Goal: Check status: Check status

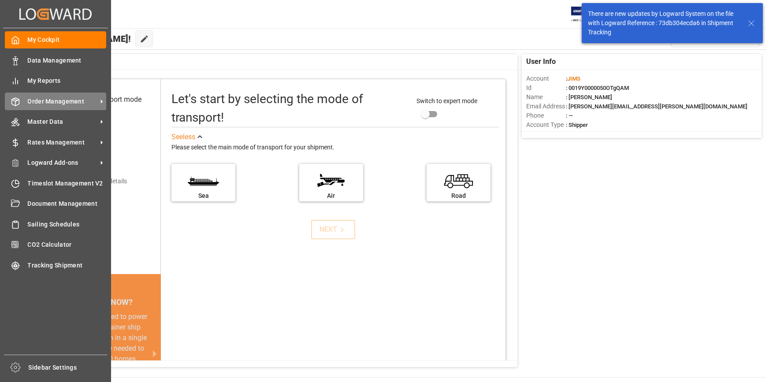
click at [51, 97] on div "Order Management Order Management" at bounding box center [55, 101] width 101 height 17
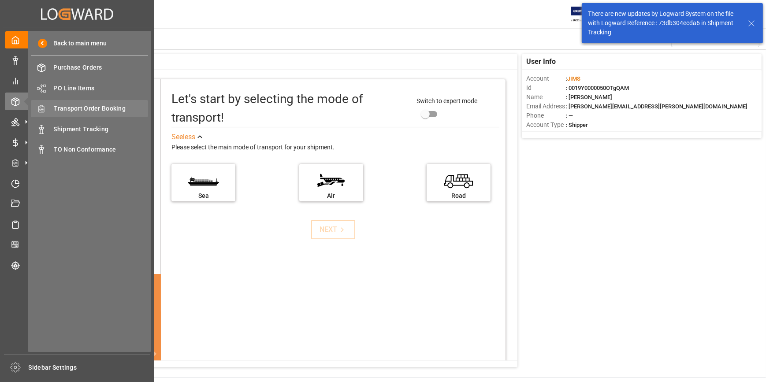
click at [98, 106] on span "Transport Order Booking" at bounding box center [101, 108] width 95 height 9
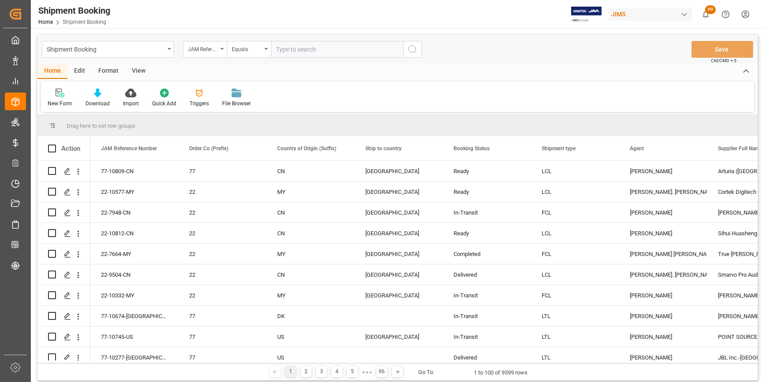
click at [295, 51] on input "text" at bounding box center [337, 49] width 132 height 17
type input "22-10430-ID"
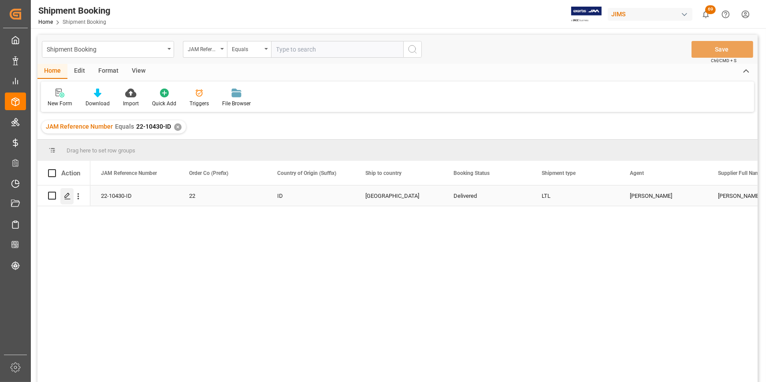
click at [66, 197] on icon "Press SPACE to select this row." at bounding box center [67, 196] width 7 height 7
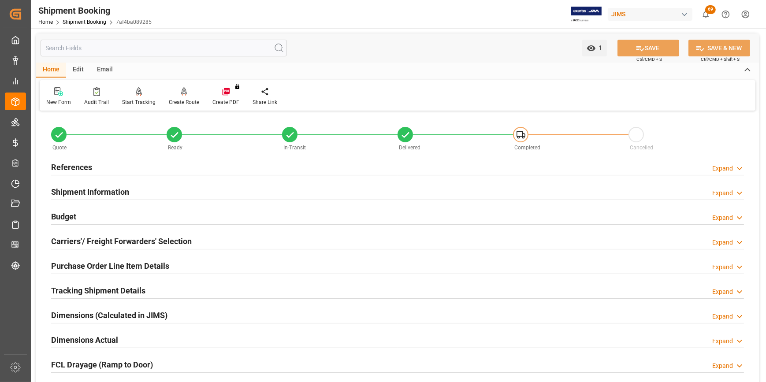
drag, startPoint x: 81, startPoint y: 166, endPoint x: 181, endPoint y: 165, distance: 99.7
click at [81, 166] on h2 "References" at bounding box center [71, 167] width 41 height 12
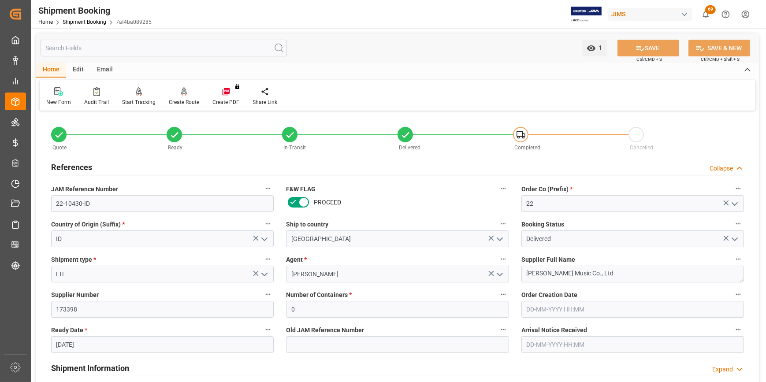
scroll to position [40, 0]
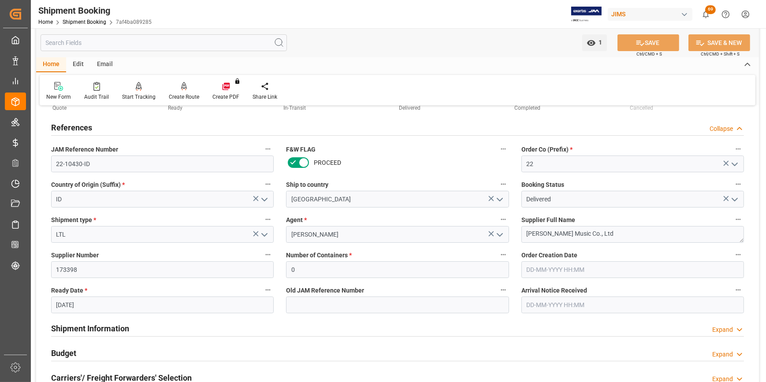
click at [118, 330] on h2 "Shipment Information" at bounding box center [90, 329] width 78 height 12
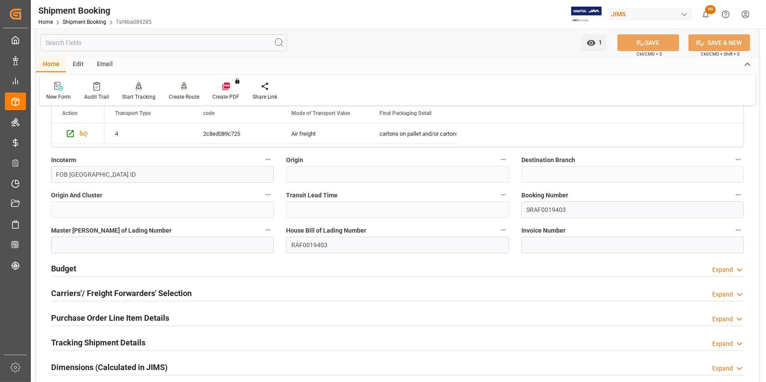
scroll to position [481, 0]
click at [127, 340] on h2 "Tracking Shipment Details" at bounding box center [98, 343] width 94 height 12
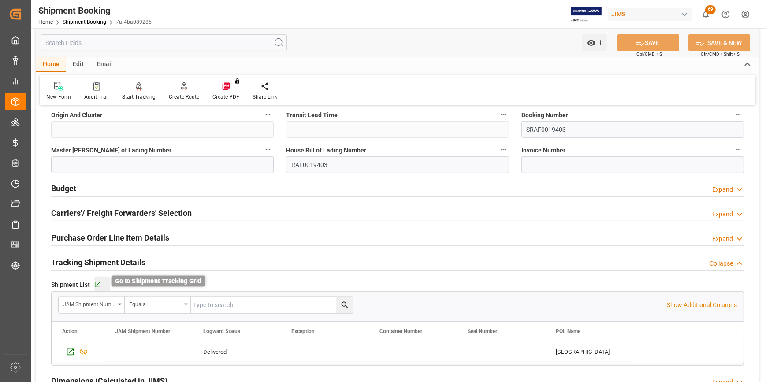
click at [98, 284] on icon "button" at bounding box center [97, 284] width 7 height 7
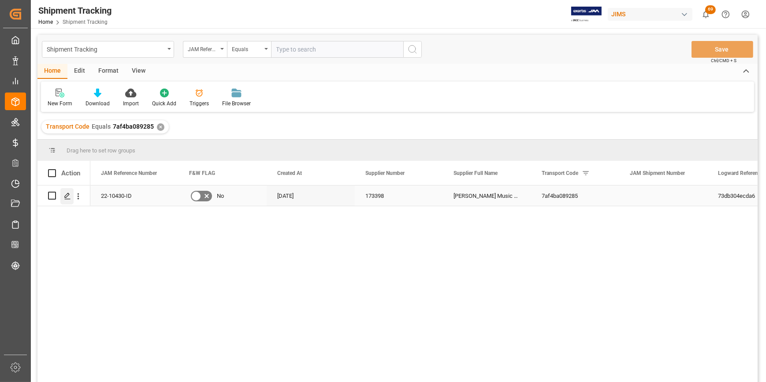
click at [66, 194] on icon "Press SPACE to select this row." at bounding box center [67, 196] width 7 height 7
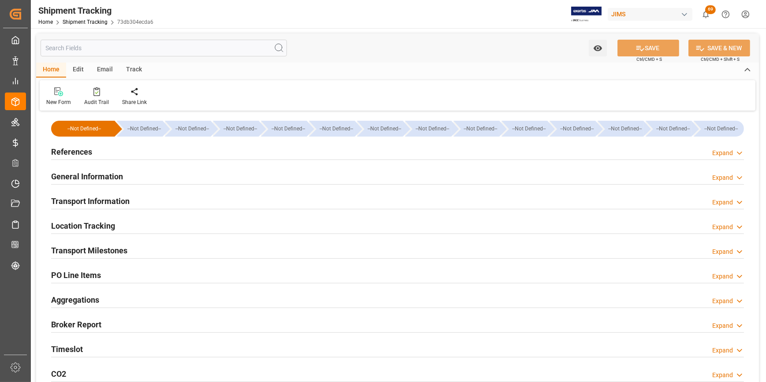
type input "[DATE]"
click at [88, 150] on h2 "References" at bounding box center [71, 152] width 41 height 12
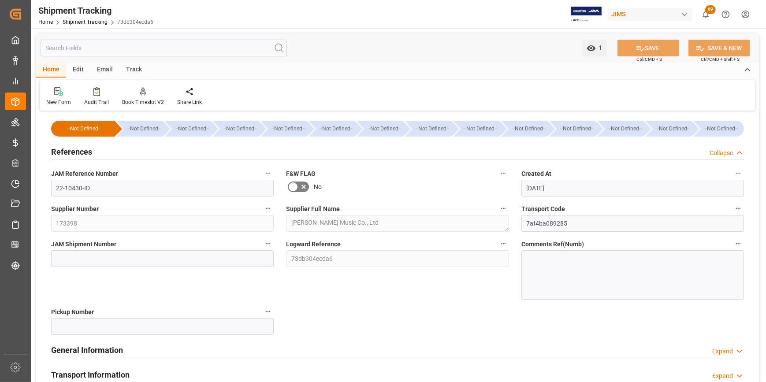
click at [93, 354] on h2 "General Information" at bounding box center [87, 350] width 72 height 12
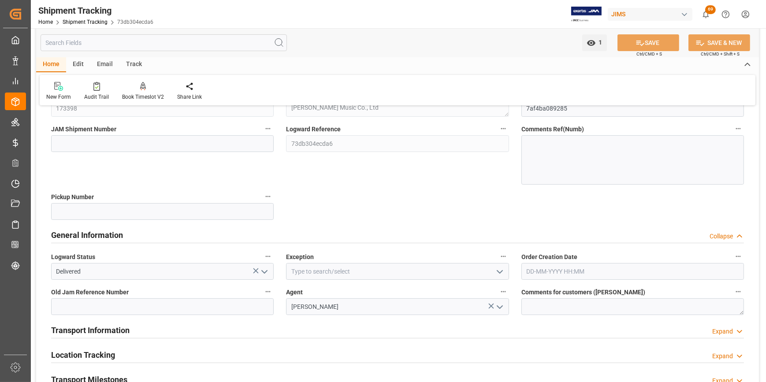
scroll to position [120, 0]
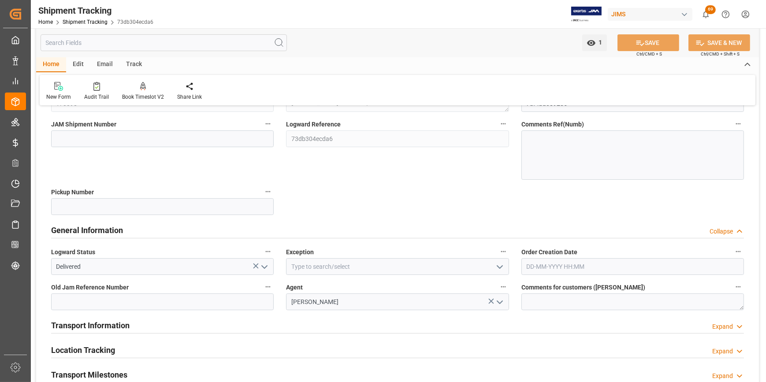
click at [501, 268] on icon "open menu" at bounding box center [500, 267] width 11 height 11
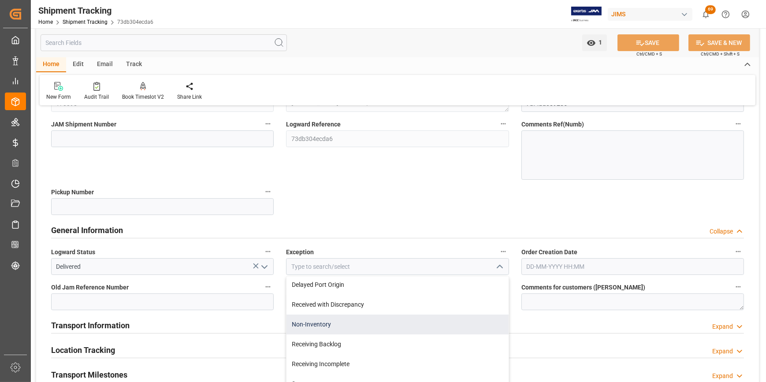
click at [332, 328] on div "Non-Inventory" at bounding box center [398, 325] width 222 height 20
type input "Non-Inventory"
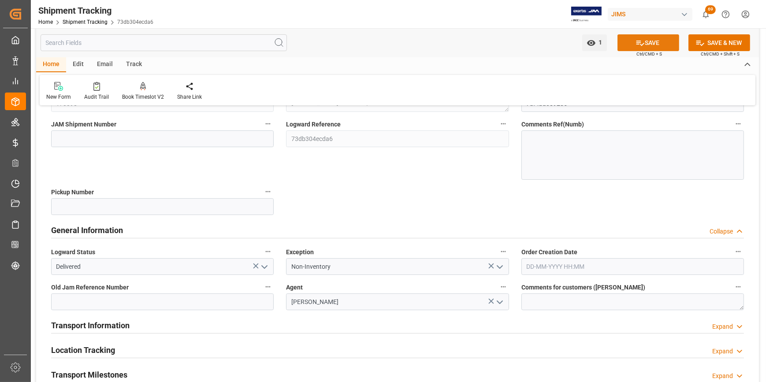
click at [649, 41] on button "SAVE" at bounding box center [649, 42] width 62 height 17
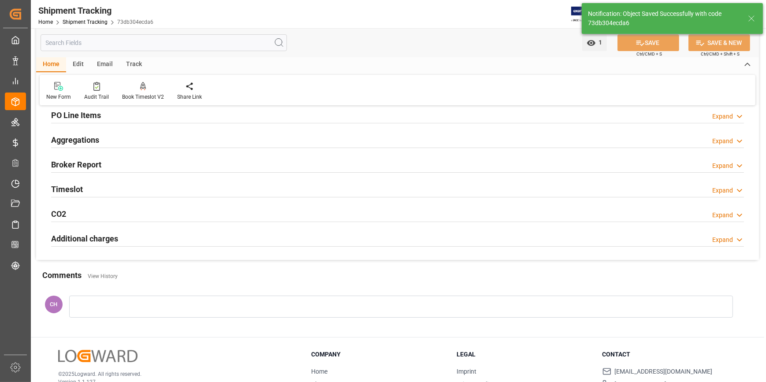
click at [107, 303] on div at bounding box center [401, 307] width 664 height 22
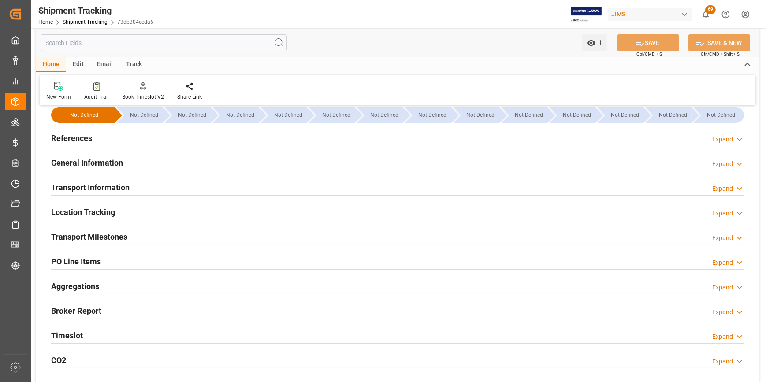
scroll to position [0, 0]
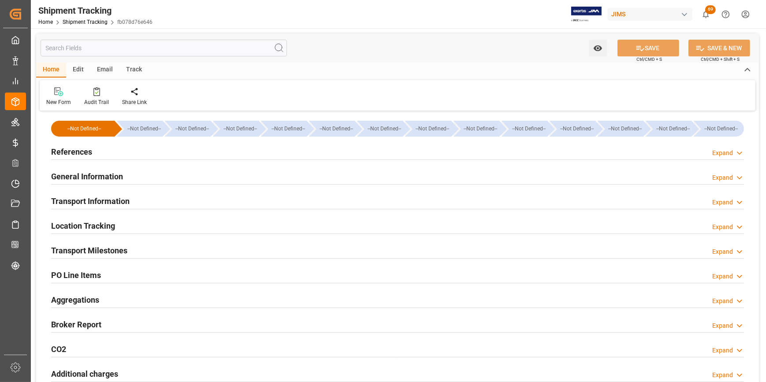
type input "17-07-2025"
click at [79, 154] on h2 "References" at bounding box center [71, 152] width 41 height 12
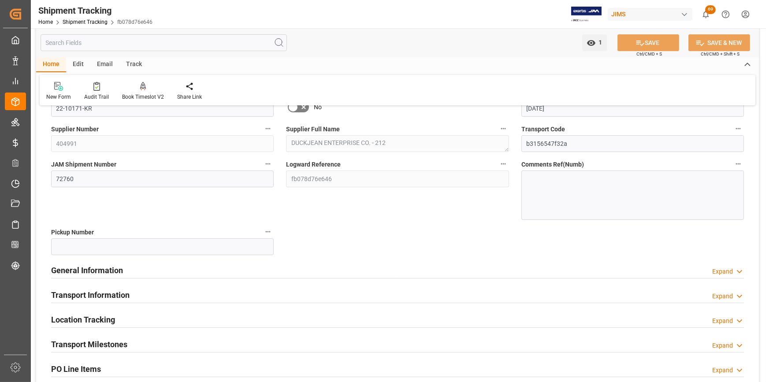
scroll to position [120, 0]
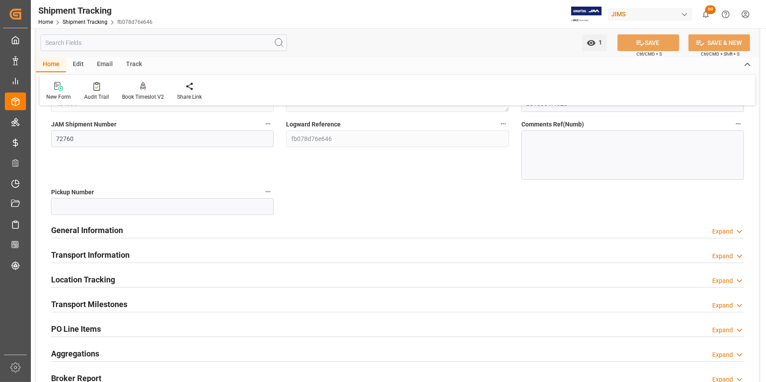
click at [100, 306] on h2 "Transport Milestones" at bounding box center [89, 305] width 76 height 12
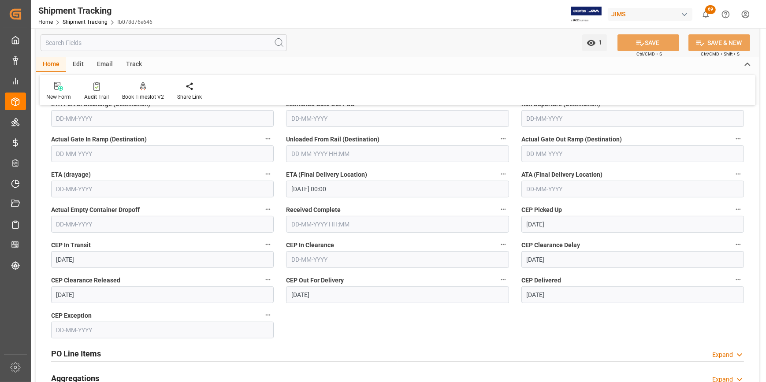
scroll to position [481, 0]
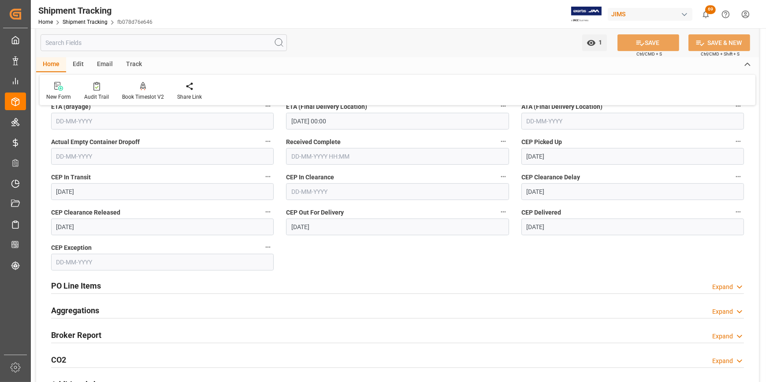
click at [322, 232] on input "29-08-2025" at bounding box center [397, 227] width 223 height 17
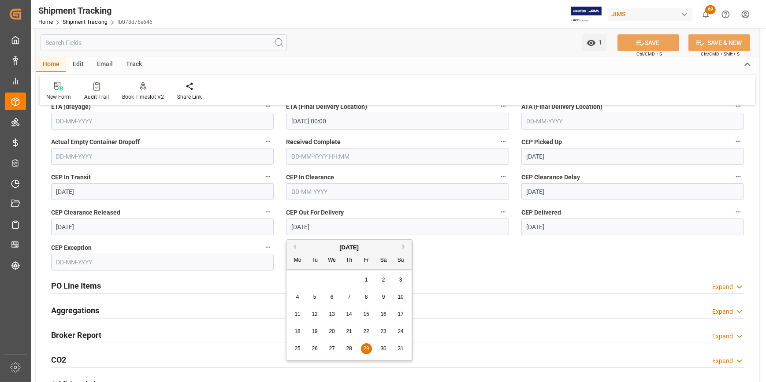
click at [403, 247] on button "Next Month" at bounding box center [405, 246] width 5 height 5
click at [333, 281] on div "3" at bounding box center [332, 280] width 11 height 11
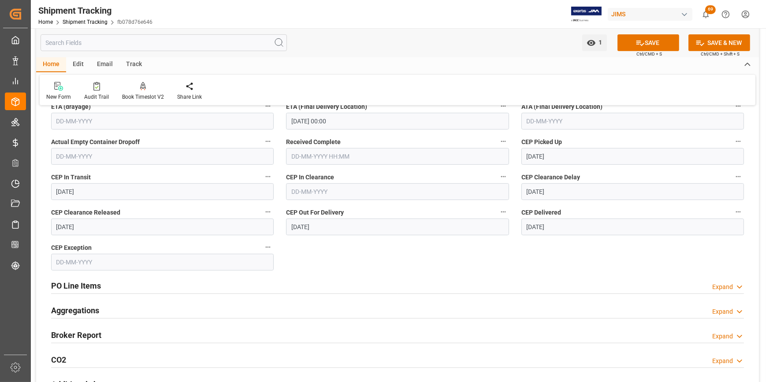
click at [578, 224] on input "29-08-2025" at bounding box center [633, 227] width 223 height 17
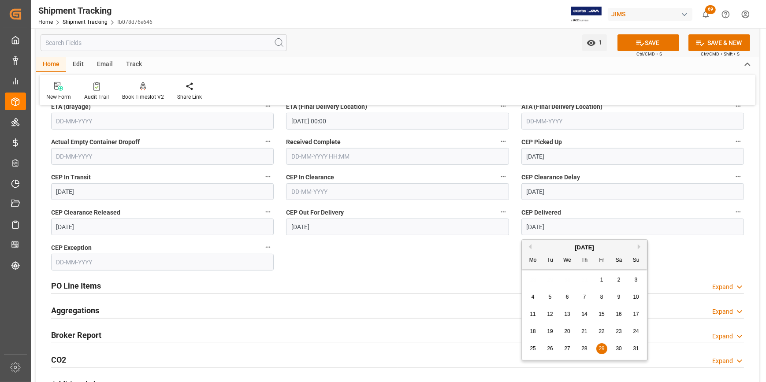
click at [639, 251] on div "August 2025" at bounding box center [584, 247] width 125 height 9
click at [639, 248] on button "Next Month" at bounding box center [640, 246] width 5 height 5
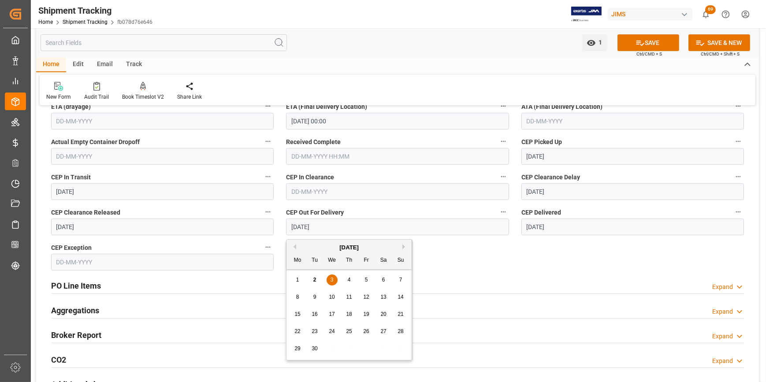
click at [360, 224] on input "03-09-2025" at bounding box center [397, 227] width 223 height 17
click at [295, 247] on button "Previous Month" at bounding box center [293, 246] width 5 height 5
click at [367, 348] on span "29" at bounding box center [366, 349] width 6 height 6
type input "29-08-2025"
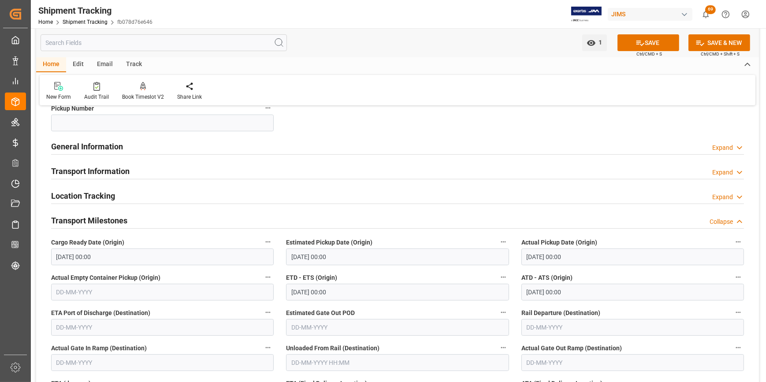
scroll to position [200, 0]
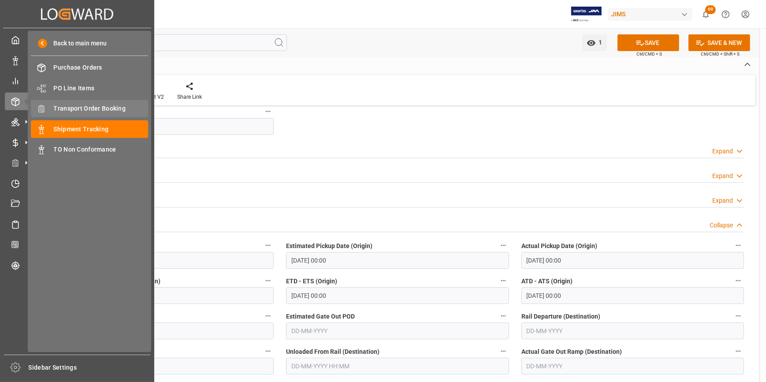
click at [112, 115] on div "Transport Order Booking Transport Order Booking" at bounding box center [89, 108] width 117 height 17
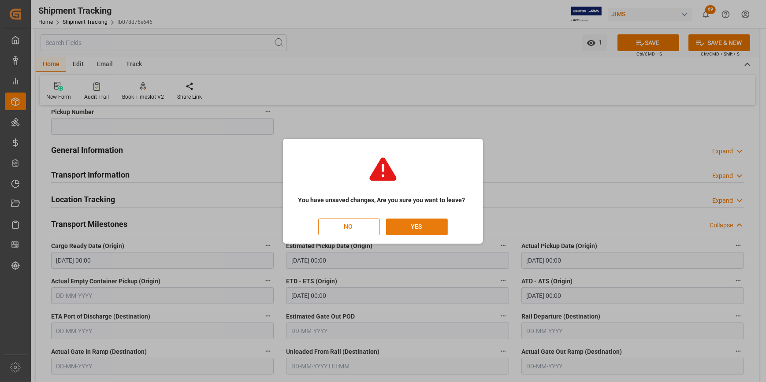
click at [422, 229] on button "YES" at bounding box center [417, 227] width 62 height 17
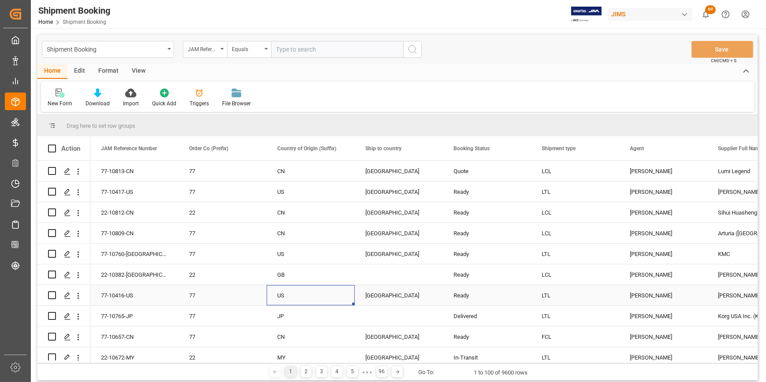
click at [309, 292] on div "US" at bounding box center [310, 296] width 67 height 20
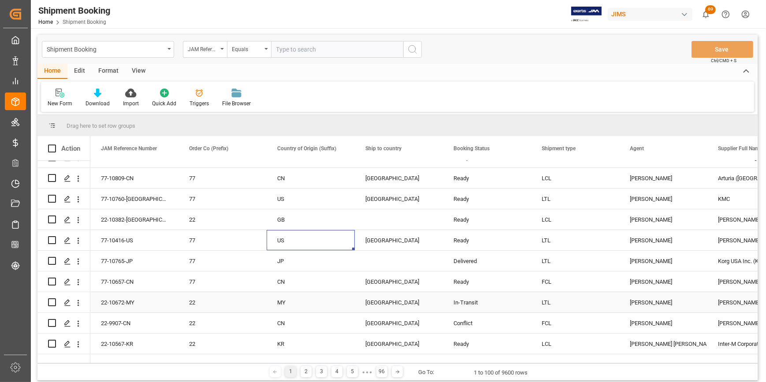
scroll to position [120, 0]
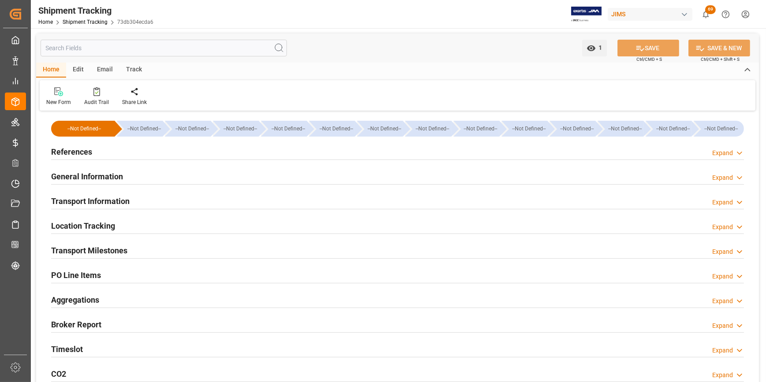
type input "[DATE]"
click at [82, 152] on h2 "References" at bounding box center [71, 152] width 41 height 12
